Goal: Find specific page/section: Find specific page/section

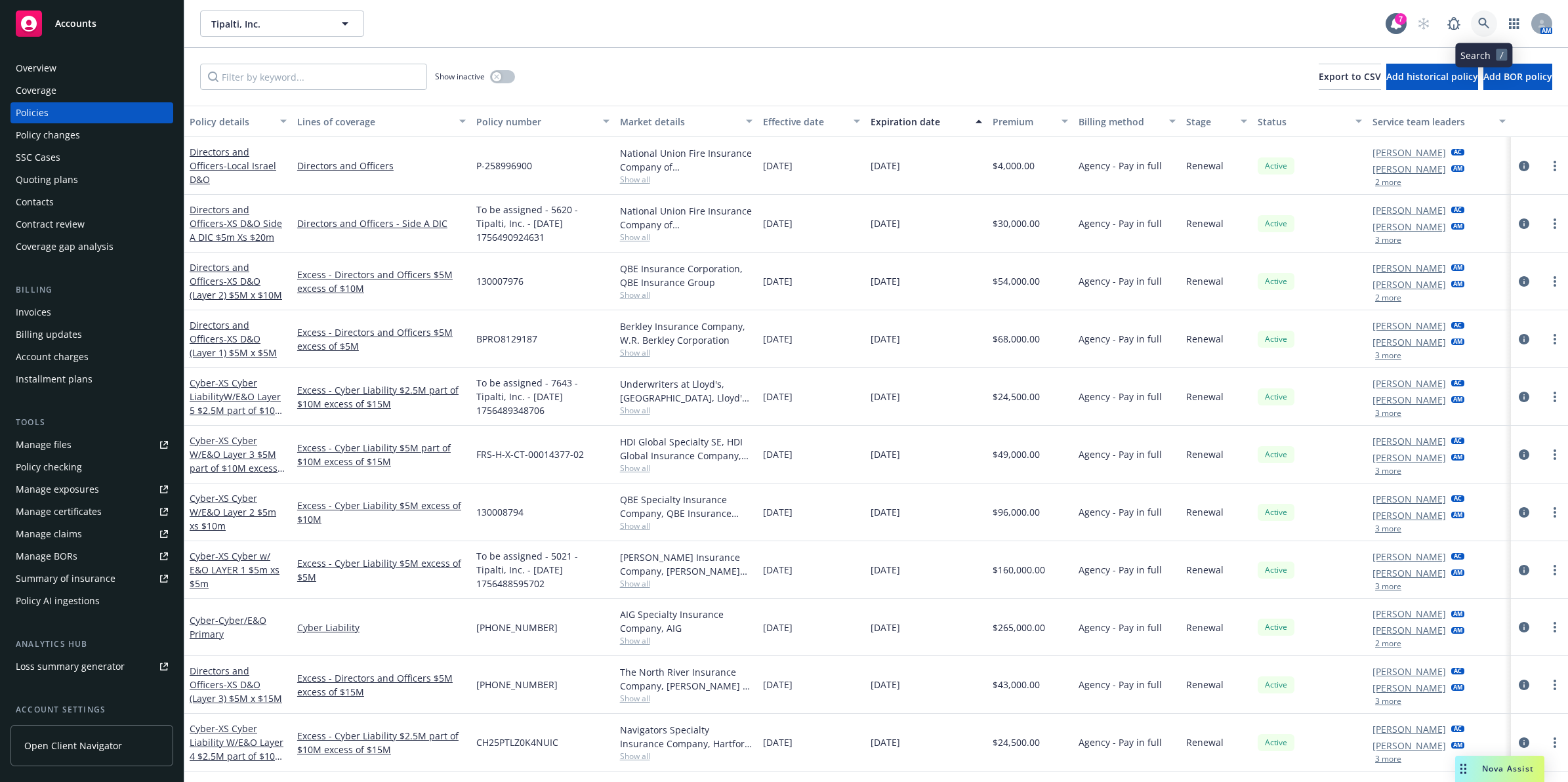
click at [1492, 22] on link at bounding box center [1483, 24] width 26 height 26
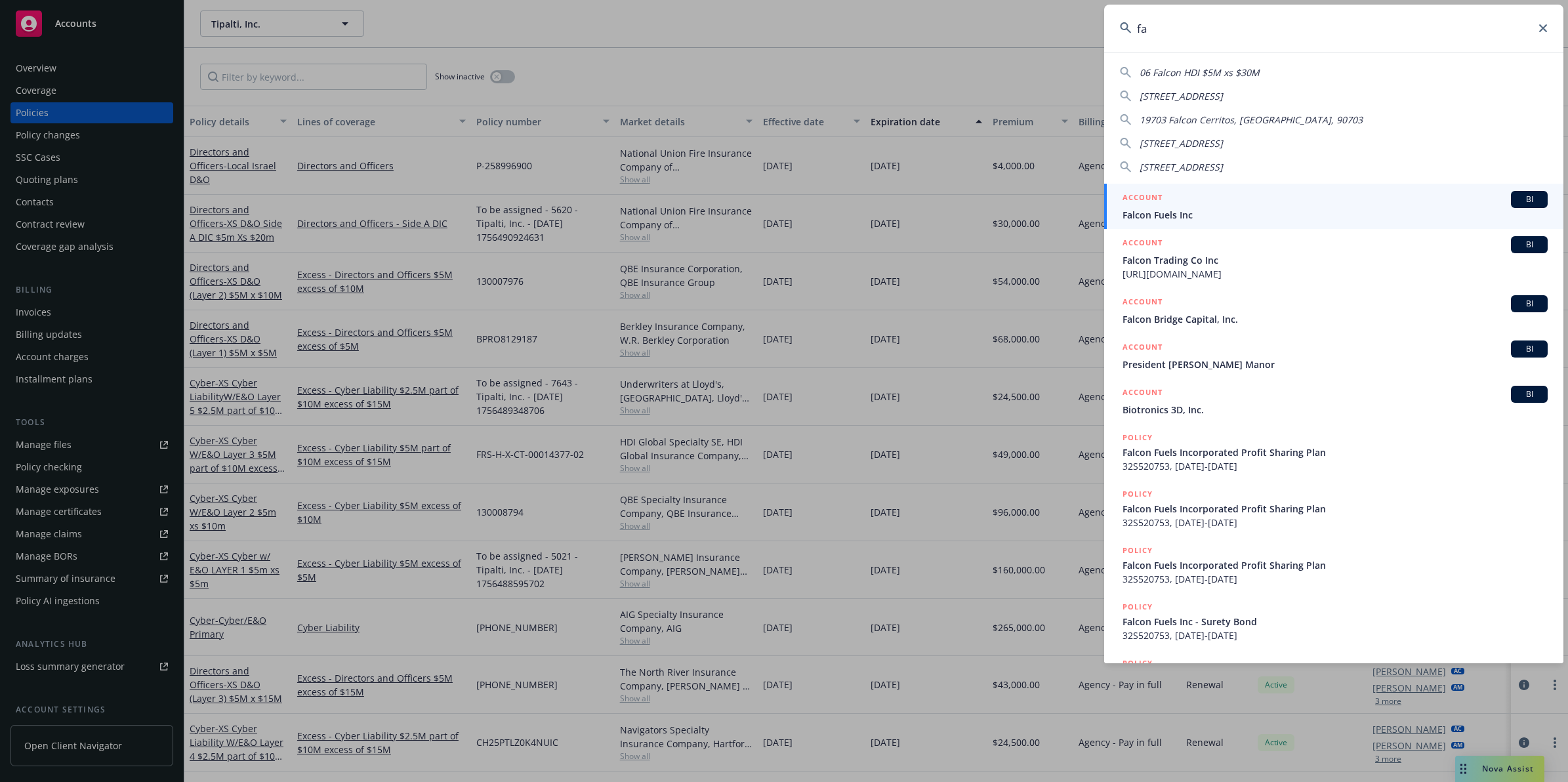
type input "f"
